Goal: Information Seeking & Learning: Learn about a topic

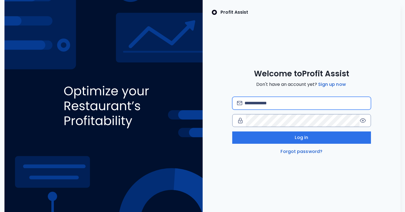
type input "**********"
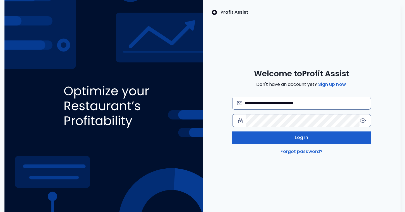
click at [293, 142] on button "Log in" at bounding box center [301, 137] width 139 height 12
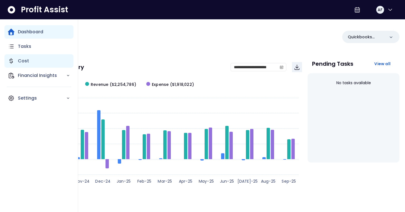
click at [20, 63] on p "Cost" at bounding box center [23, 60] width 11 height 7
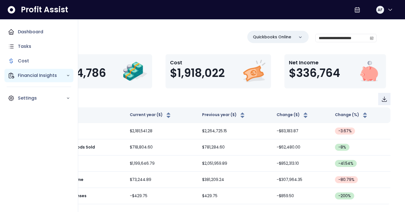
click at [33, 75] on p "Financial Insights" at bounding box center [42, 75] width 48 height 7
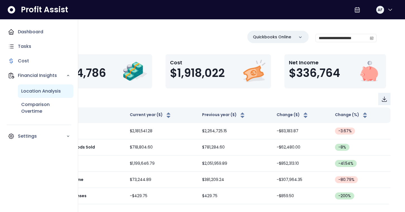
click at [42, 90] on p "Location Analysis" at bounding box center [41, 91] width 40 height 7
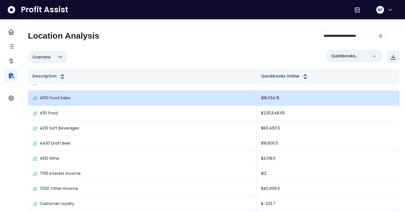
scroll to position [10, 0]
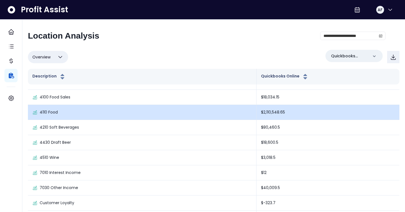
click at [284, 110] on td "$2,110,548.65" at bounding box center [327, 112] width 143 height 15
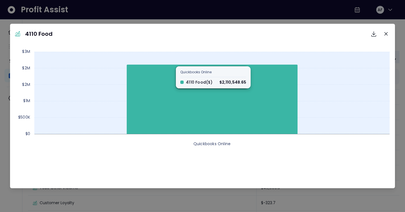
click at [214, 83] on icon at bounding box center [212, 98] width 171 height 69
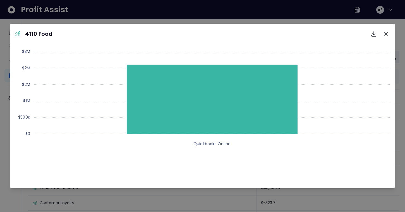
click at [385, 32] on icon "Close" at bounding box center [385, 33] width 3 height 3
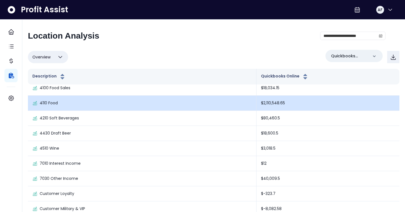
scroll to position [18, 0]
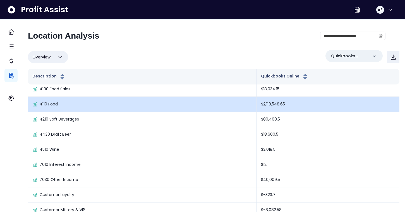
click at [269, 103] on td "$2,110,548.65" at bounding box center [327, 104] width 143 height 15
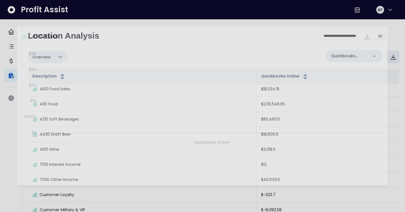
click at [269, 103] on rect at bounding box center [202, 102] width 366 height 108
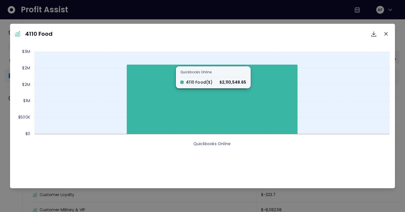
click at [208, 87] on icon at bounding box center [212, 98] width 171 height 69
drag, startPoint x: 208, startPoint y: 86, endPoint x: 205, endPoint y: 80, distance: 6.8
click at [207, 82] on icon at bounding box center [212, 98] width 171 height 69
drag, startPoint x: 205, startPoint y: 80, endPoint x: 200, endPoint y: 73, distance: 8.7
click at [205, 80] on icon at bounding box center [212, 98] width 171 height 69
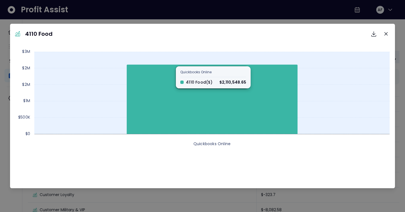
click at [200, 73] on icon at bounding box center [212, 98] width 171 height 69
click at [199, 70] on icon at bounding box center [212, 98] width 171 height 69
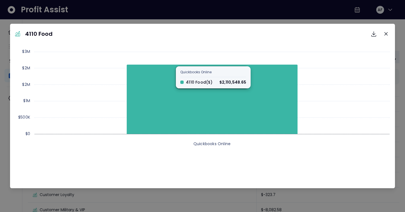
drag, startPoint x: 206, startPoint y: 134, endPoint x: 287, endPoint y: 88, distance: 93.5
click at [206, 134] on icon at bounding box center [211, 134] width 355 height 0
click at [387, 32] on icon "Close" at bounding box center [385, 33] width 3 height 3
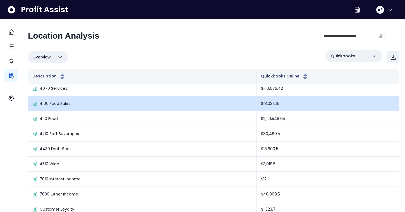
scroll to position [0, 0]
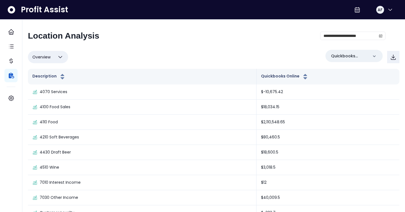
click at [58, 57] on icon "button" at bounding box center [60, 57] width 7 height 7
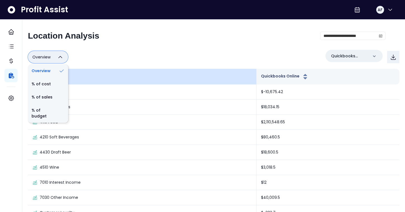
click at [56, 79] on li "% of cost" at bounding box center [48, 83] width 40 height 13
type input "********"
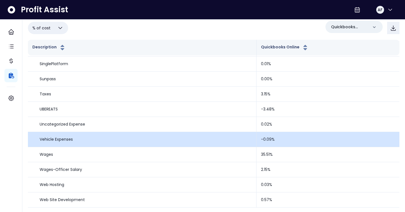
scroll to position [30, 0]
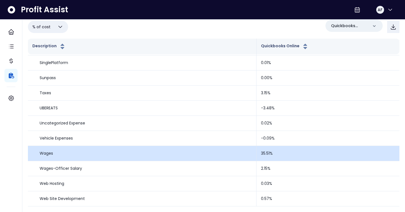
click at [267, 152] on td "35.51%" at bounding box center [327, 153] width 143 height 15
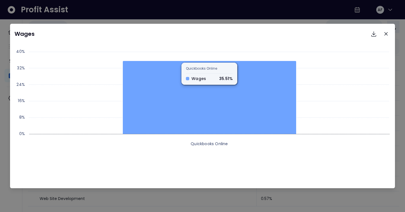
click at [386, 33] on icon "Close" at bounding box center [385, 33] width 3 height 3
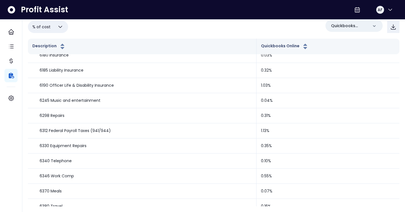
scroll to position [0, 0]
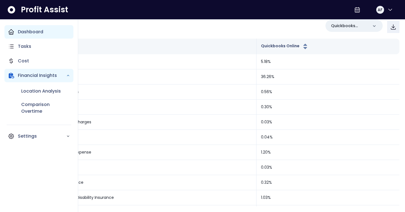
click at [8, 29] on icon "Main navigation" at bounding box center [11, 31] width 7 height 7
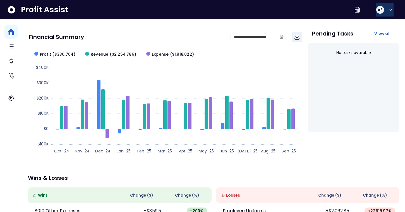
click at [390, 7] on icon "button" at bounding box center [390, 9] width 7 height 7
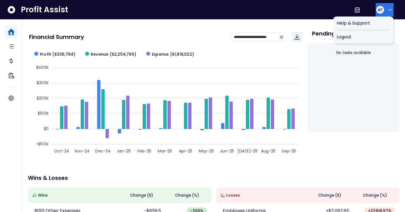
click at [390, 7] on icon "button" at bounding box center [390, 9] width 7 height 7
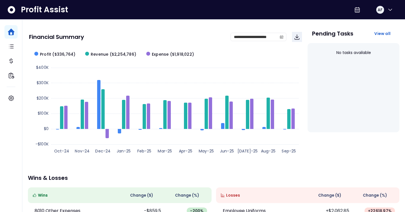
drag, startPoint x: 6, startPoint y: 11, endPoint x: 9, endPoint y: 11, distance: 2.8
click at [6, 11] on div "Profit Assist AF" at bounding box center [202, 10] width 405 height 20
click at [10, 10] on icon at bounding box center [11, 9] width 9 height 9
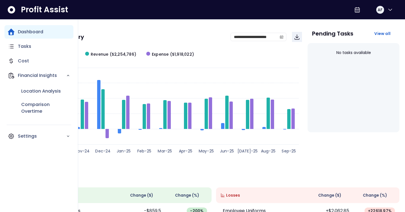
click at [27, 31] on p "Dashboard" at bounding box center [30, 31] width 25 height 7
